Goal: Find specific fact: Find specific fact

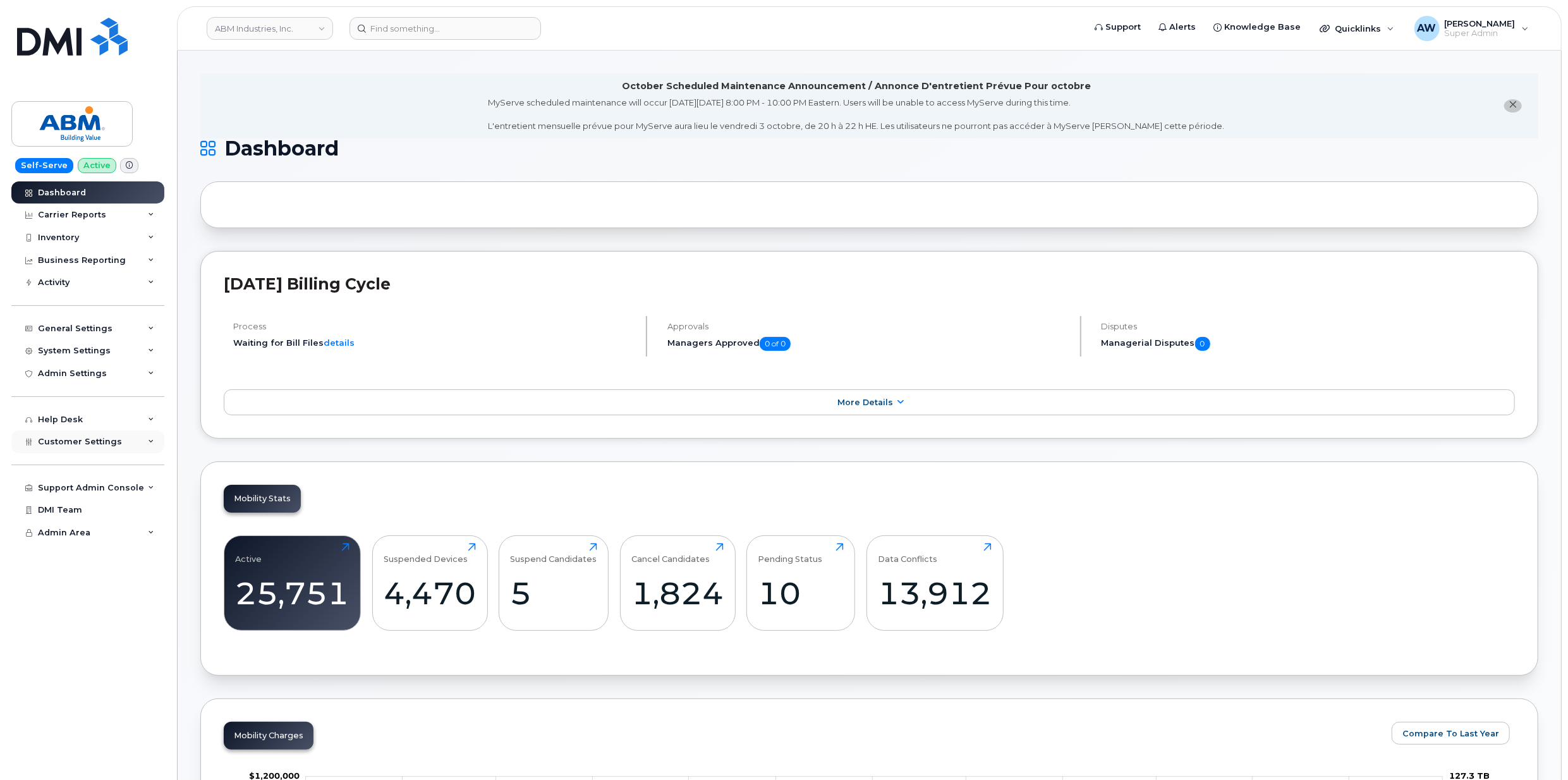
click at [111, 431] on div "Customer Settings" at bounding box center [87, 441] width 153 height 23
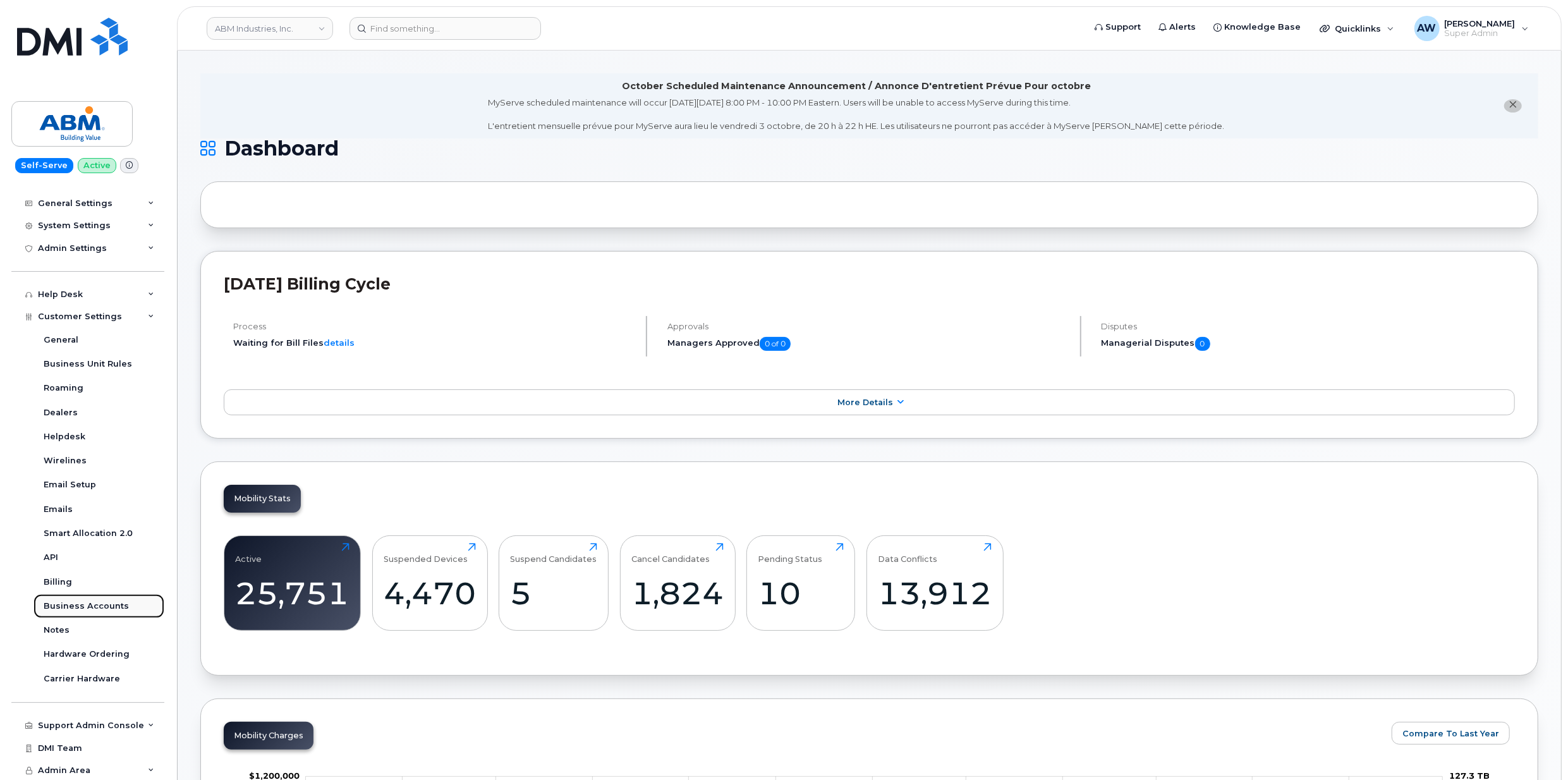
click at [124, 607] on link "Business Accounts" at bounding box center [99, 605] width 131 height 24
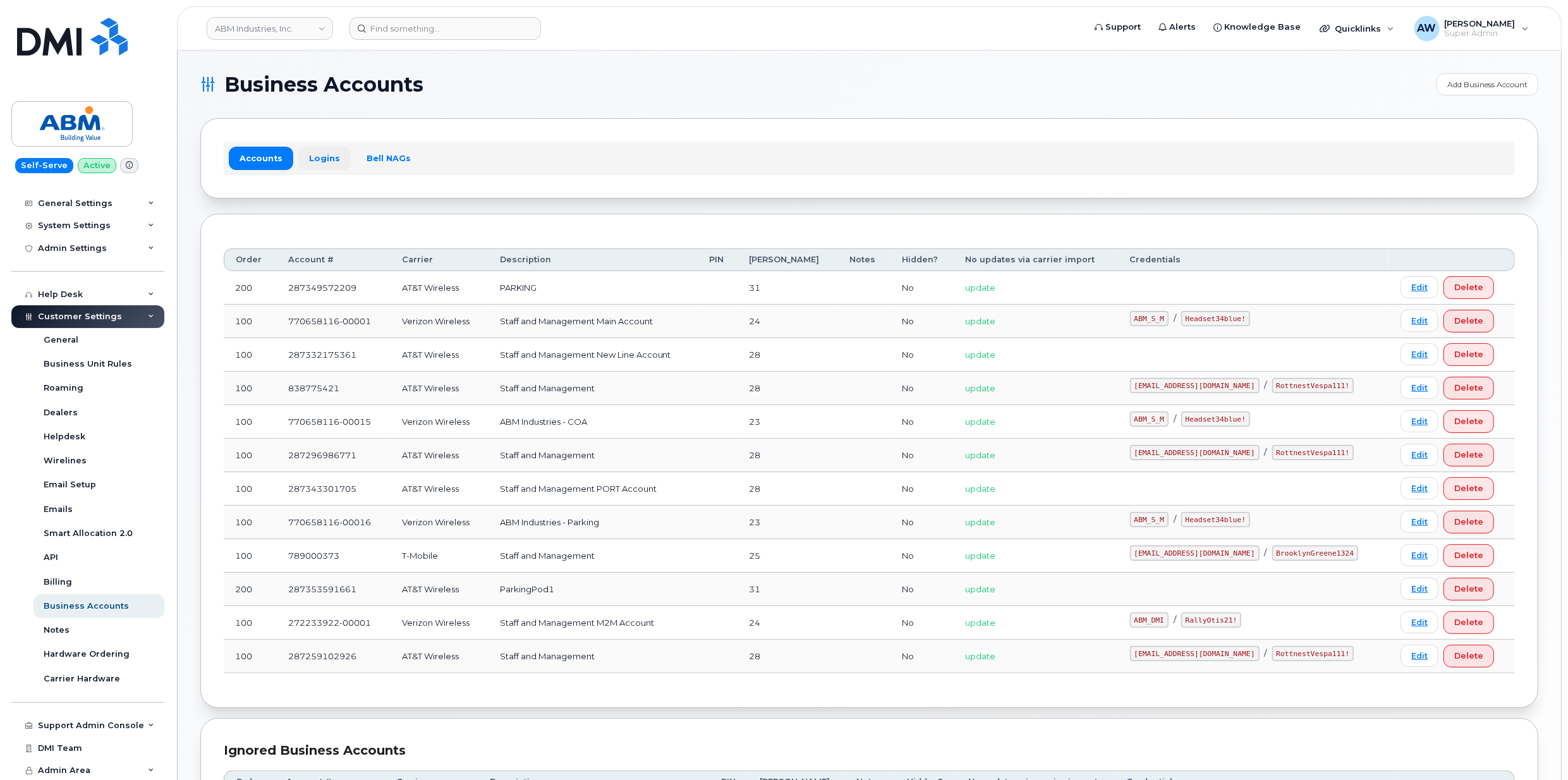
click at [331, 153] on link "Logins" at bounding box center [324, 157] width 53 height 23
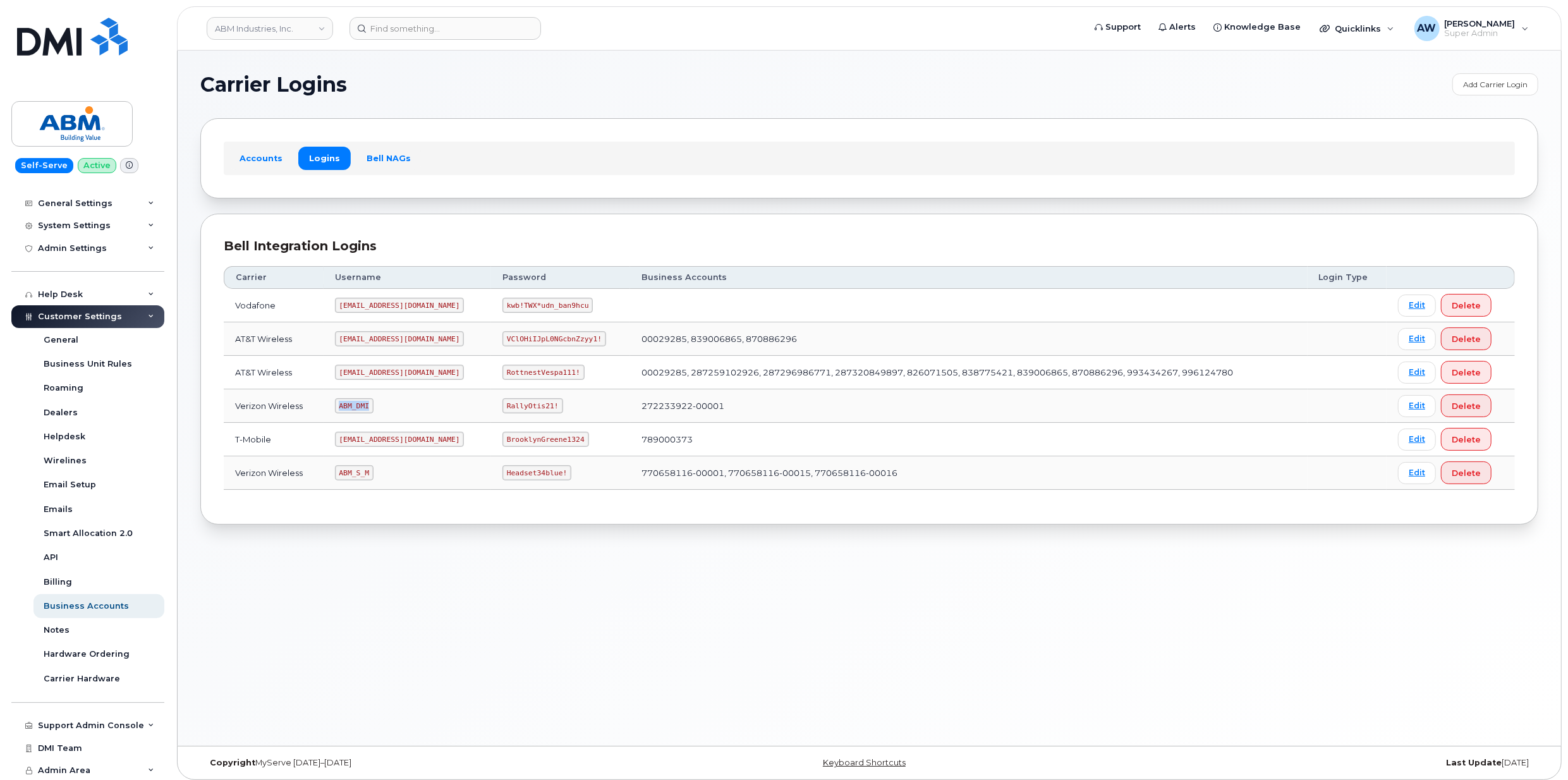
drag, startPoint x: 342, startPoint y: 407, endPoint x: 373, endPoint y: 410, distance: 31.1
click at [373, 410] on code "ABM_DMI" at bounding box center [354, 405] width 39 height 15
copy code "ABM_DMI"
drag, startPoint x: 463, startPoint y: 410, endPoint x: 517, endPoint y: 402, distance: 54.6
click at [517, 402] on code "RallyOtis21!" at bounding box center [532, 405] width 60 height 15
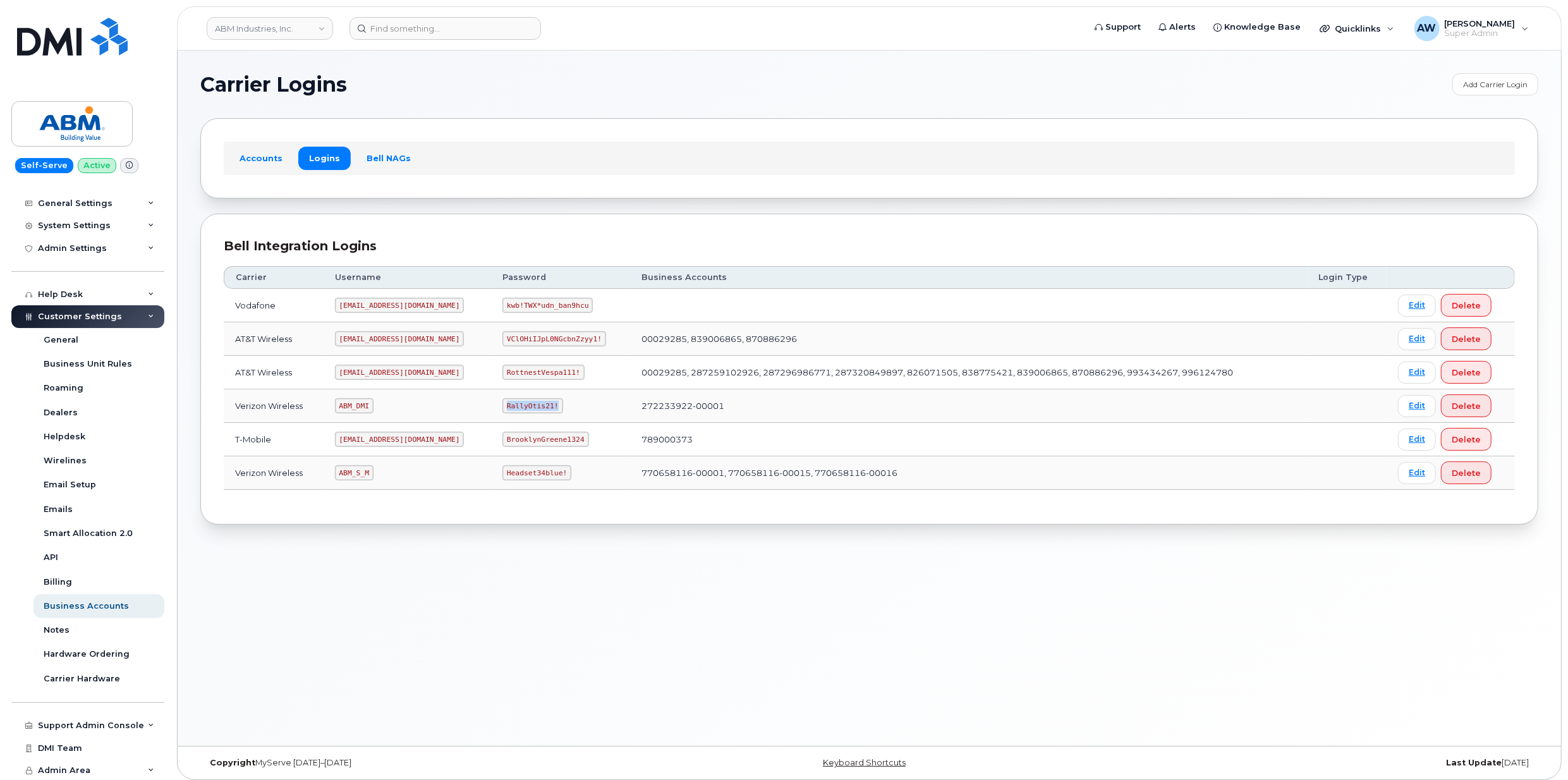
copy code "RallyOtis21!"
drag, startPoint x: 345, startPoint y: 476, endPoint x: 385, endPoint y: 475, distance: 40.0
click at [385, 475] on td "ABM_S_M" at bounding box center [407, 473] width 167 height 34
copy code "ABM_S_M"
drag, startPoint x: 466, startPoint y: 473, endPoint x: 543, endPoint y: 484, distance: 77.8
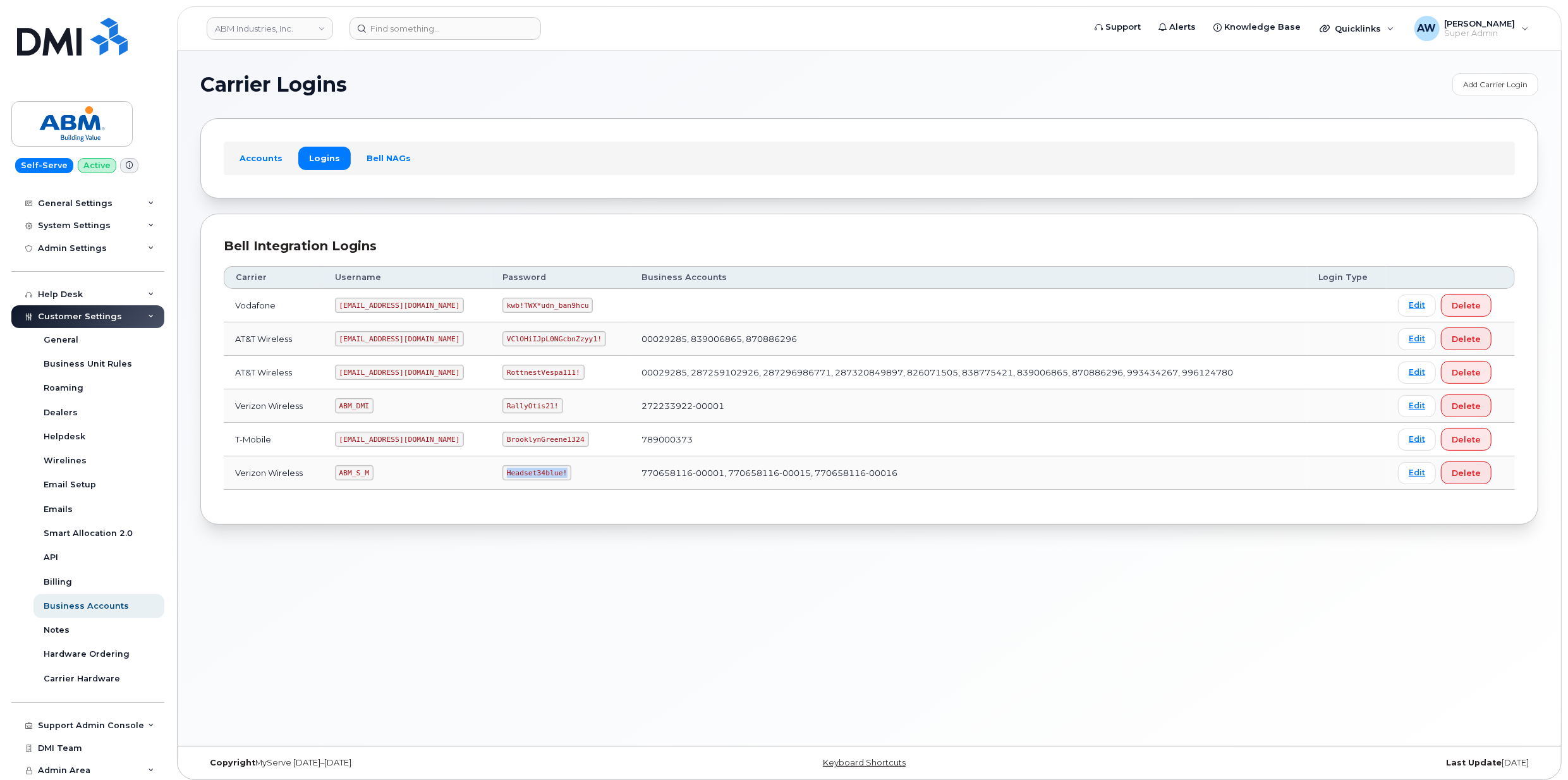
click at [543, 484] on td "Headset34blue!" at bounding box center [560, 473] width 139 height 34
copy code "Headset34blue!"
